Goal: Task Accomplishment & Management: Complete application form

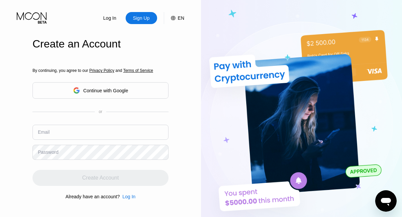
click at [100, 125] on input "text" at bounding box center [100, 132] width 136 height 15
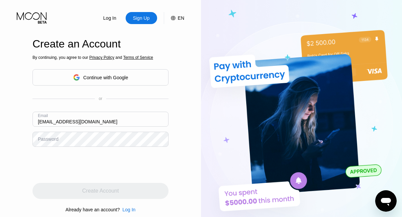
type input "[EMAIL_ADDRESS][DOMAIN_NAME]"
click at [100, 191] on div "Create Account" at bounding box center [100, 191] width 36 height 7
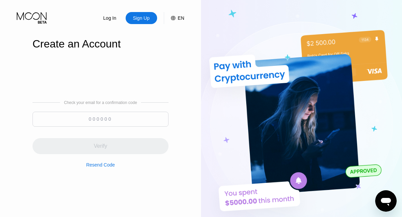
click at [100, 119] on input at bounding box center [100, 119] width 136 height 15
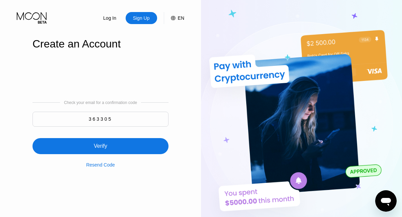
type input "363305"
click at [100, 142] on div "Verify" at bounding box center [100, 146] width 136 height 16
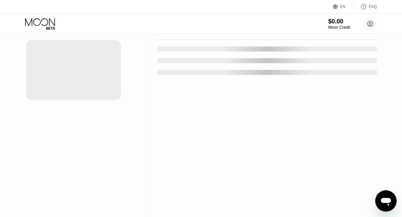
click at [101, 16] on div "New Card" at bounding box center [104, 14] width 21 height 6
